Goal: Information Seeking & Learning: Learn about a topic

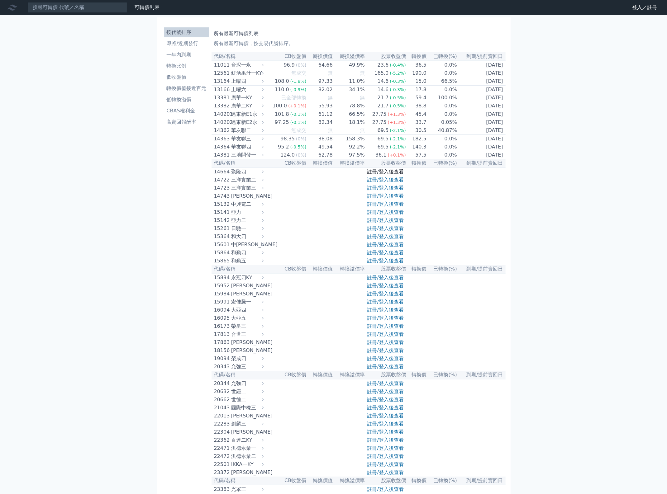
click at [396, 175] on link "註冊/登入後查看" at bounding box center [385, 172] width 36 height 6
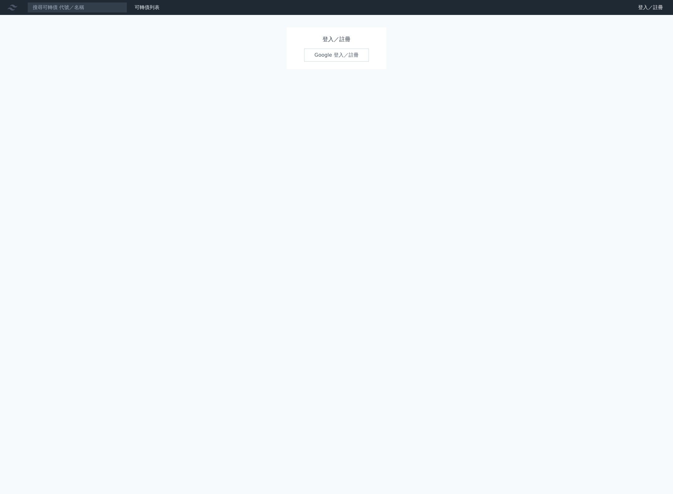
click at [365, 53] on link "Google 登入／註冊" at bounding box center [336, 55] width 65 height 13
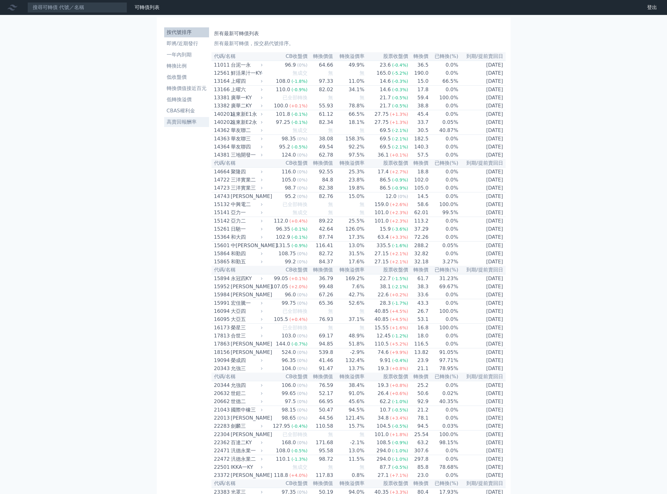
click at [186, 122] on li "高賣回報酬率" at bounding box center [186, 121] width 45 height 7
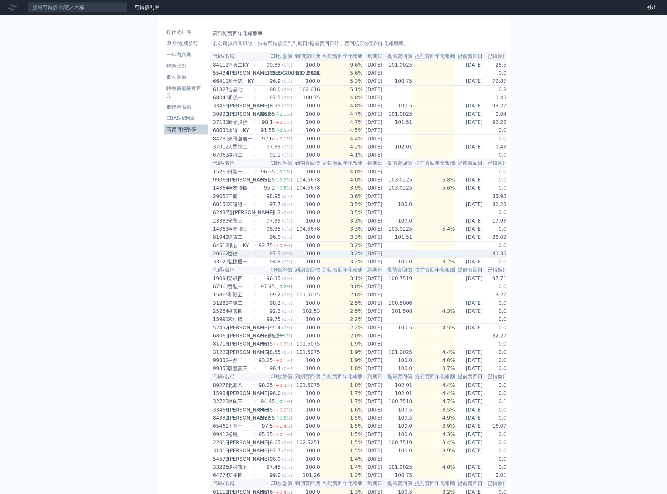
scroll to position [69, 0]
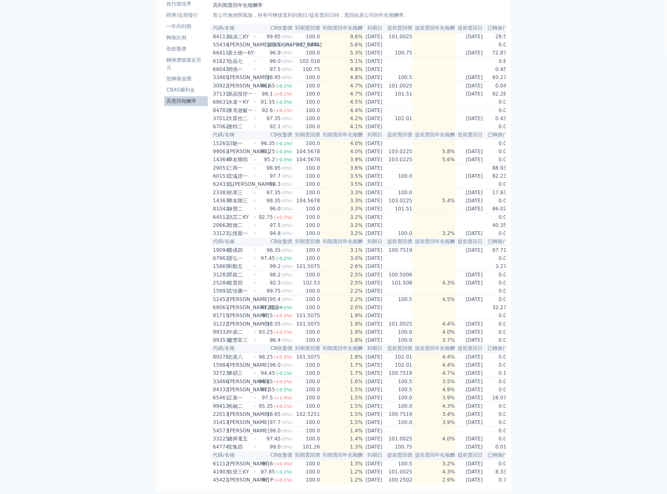
drag, startPoint x: 612, startPoint y: 0, endPoint x: 641, endPoint y: 272, distance: 273.2
click at [641, 272] on div "可轉債列表 財務數據 可轉債列表 財務數據 登出 登出 按代號排序 即將/近期發行 一年內到期 轉換比例 低收盤價 轉換價值接近百元 低轉換溢價" at bounding box center [333, 233] width 667 height 523
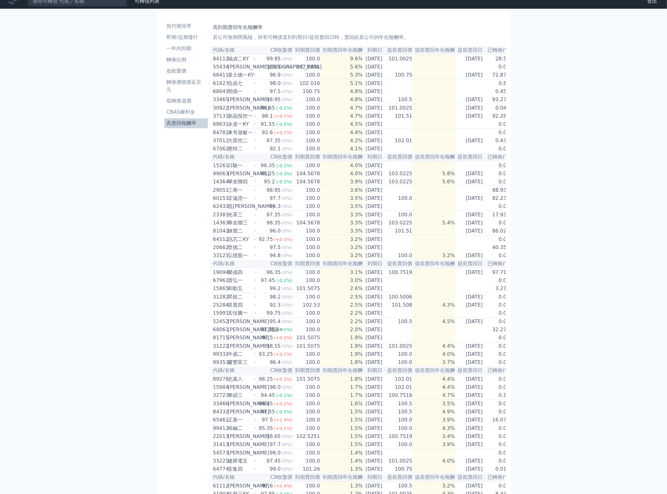
scroll to position [0, 0]
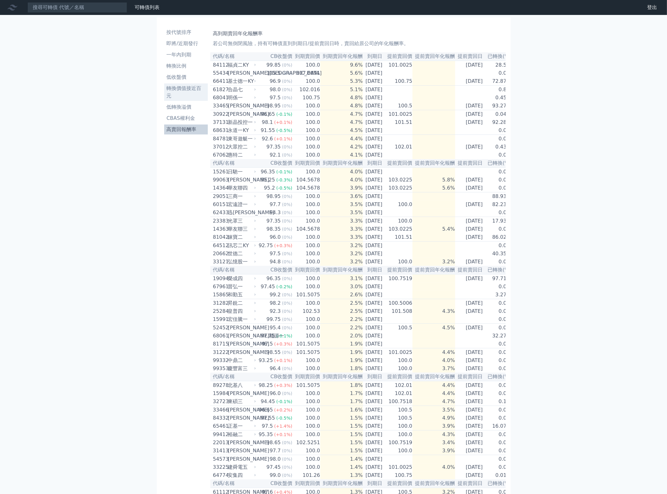
click at [195, 91] on li "轉換價值接近百元" at bounding box center [186, 92] width 44 height 15
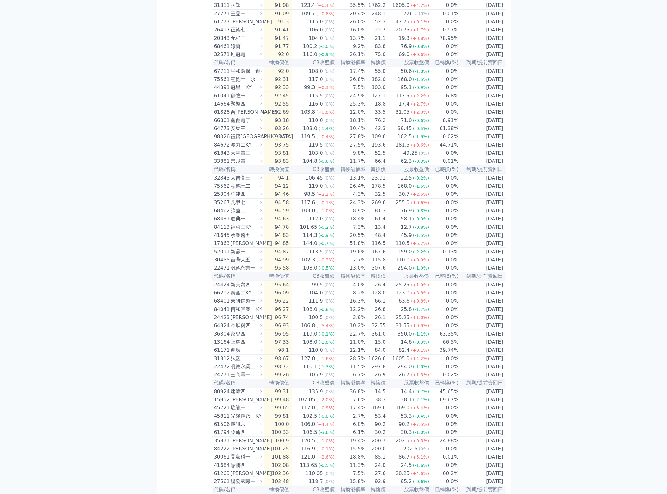
scroll to position [467, 0]
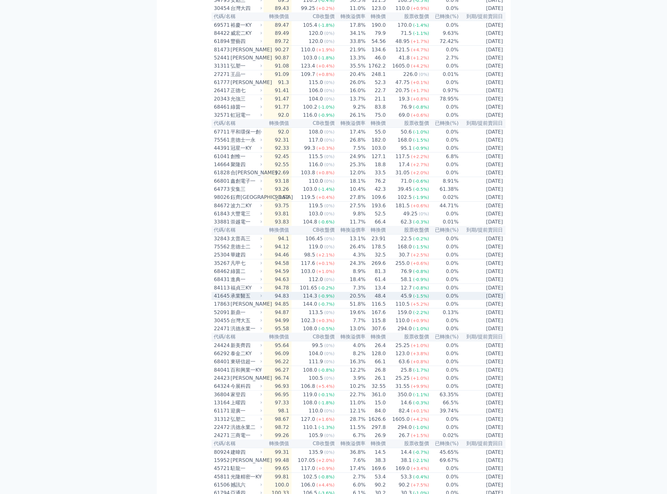
click at [257, 300] on div "承業醫五" at bounding box center [246, 296] width 30 height 7
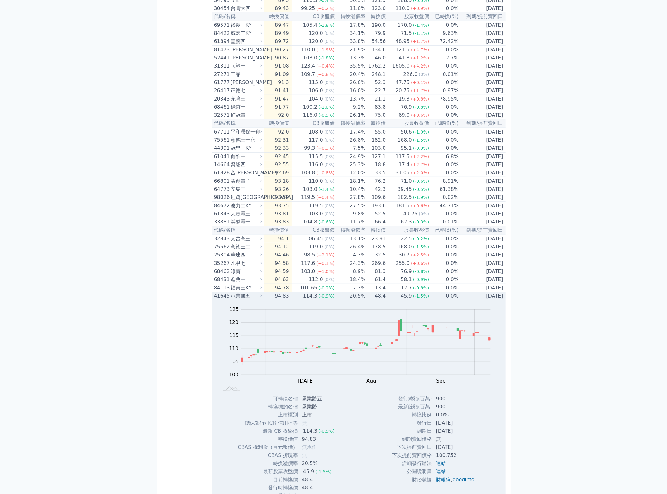
click at [262, 298] on icon at bounding box center [261, 296] width 4 height 4
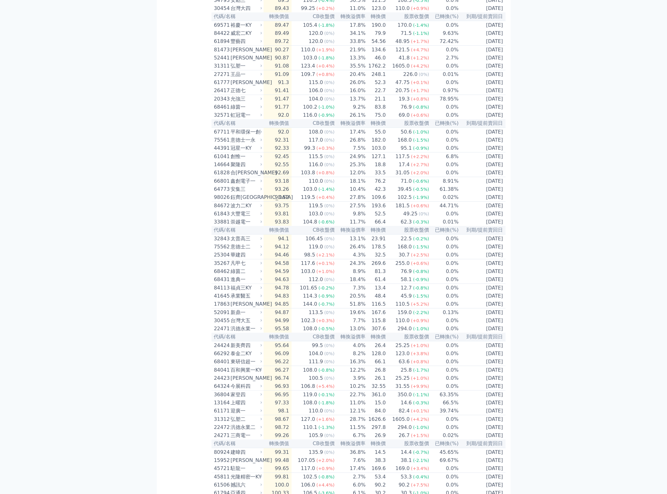
scroll to position [506, 0]
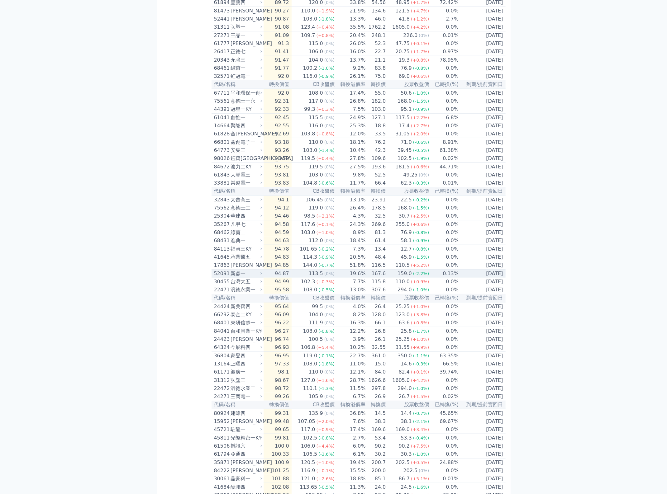
click at [365, 278] on td "19.6%" at bounding box center [350, 274] width 31 height 8
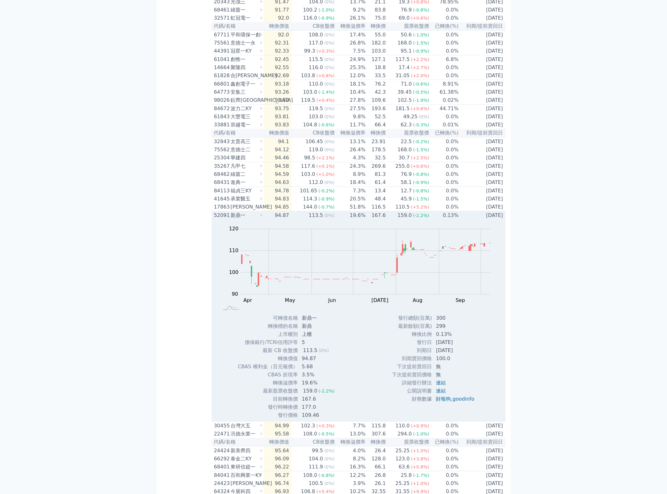
scroll to position [584, 0]
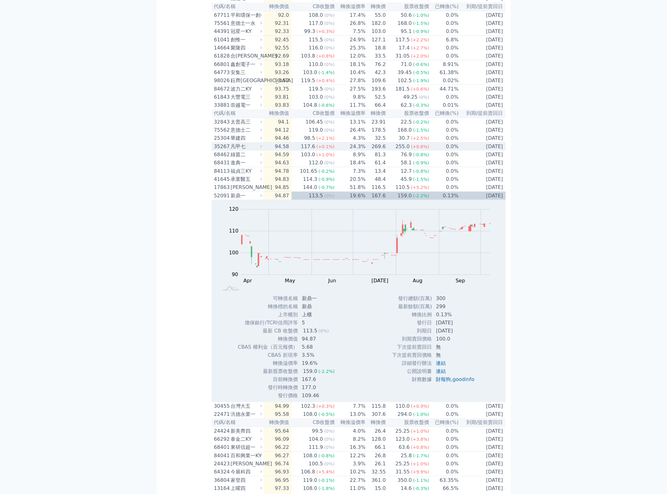
click at [257, 150] on div "凡甲七" at bounding box center [246, 146] width 30 height 7
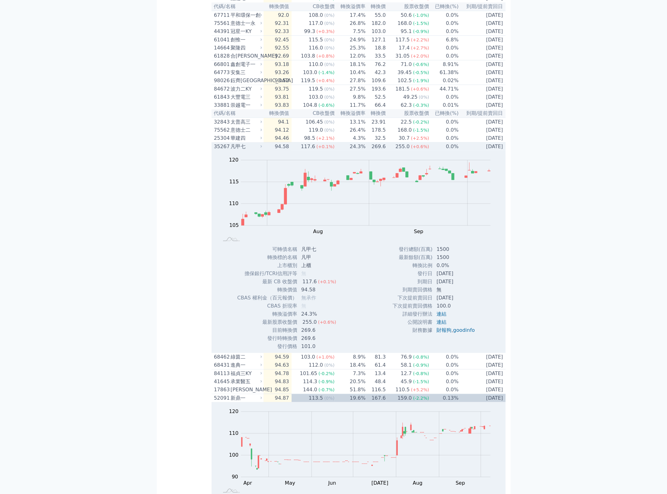
click at [257, 150] on div "凡甲七" at bounding box center [246, 146] width 30 height 7
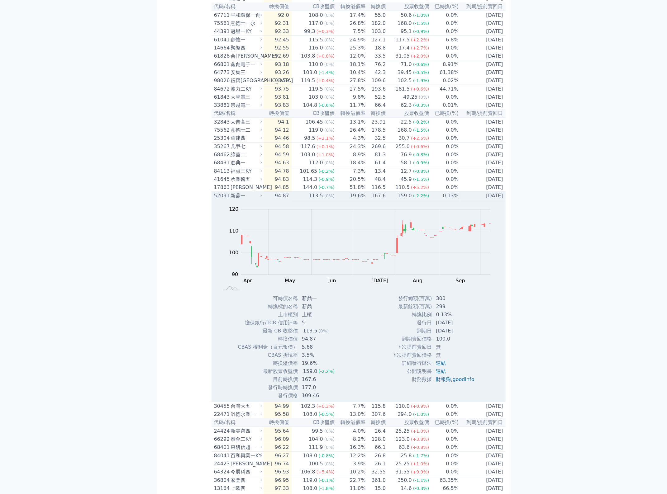
click at [268, 200] on td "94.87" at bounding box center [278, 196] width 28 height 8
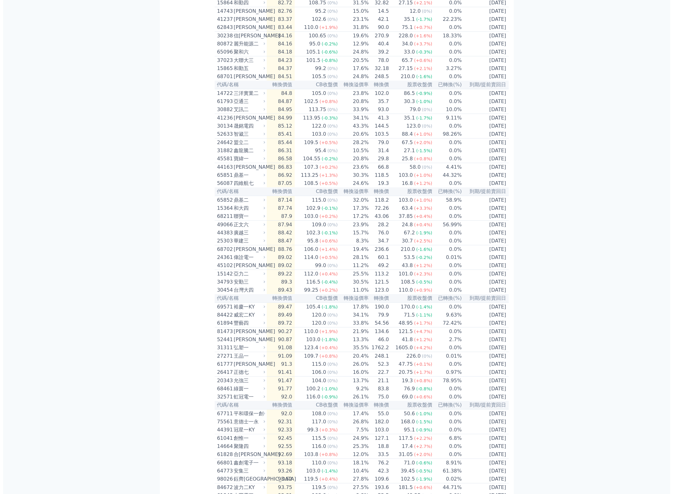
scroll to position [0, 0]
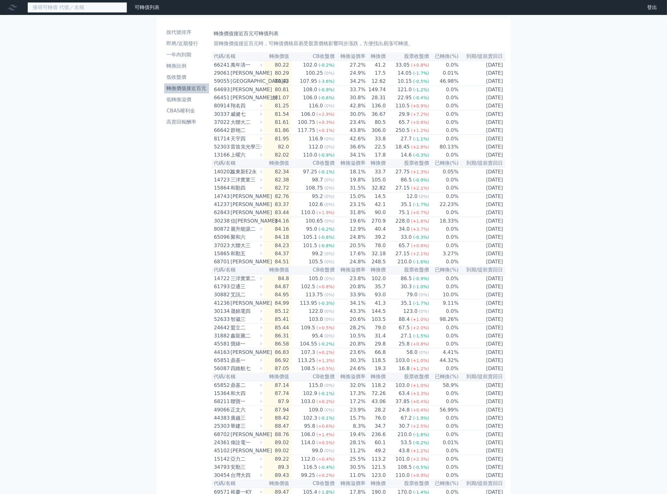
click at [109, 9] on input at bounding box center [77, 7] width 100 height 11
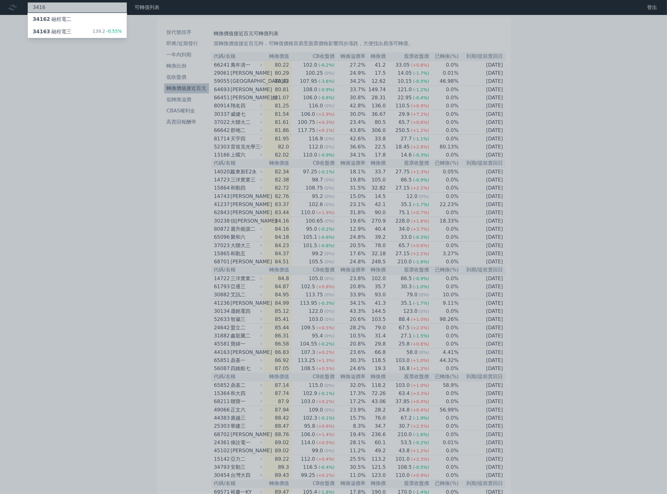
type input "3416"
click at [77, 26] on div "34163 融程電三 139.2 -0.55%" at bounding box center [77, 32] width 99 height 12
